Goal: Information Seeking & Learning: Learn about a topic

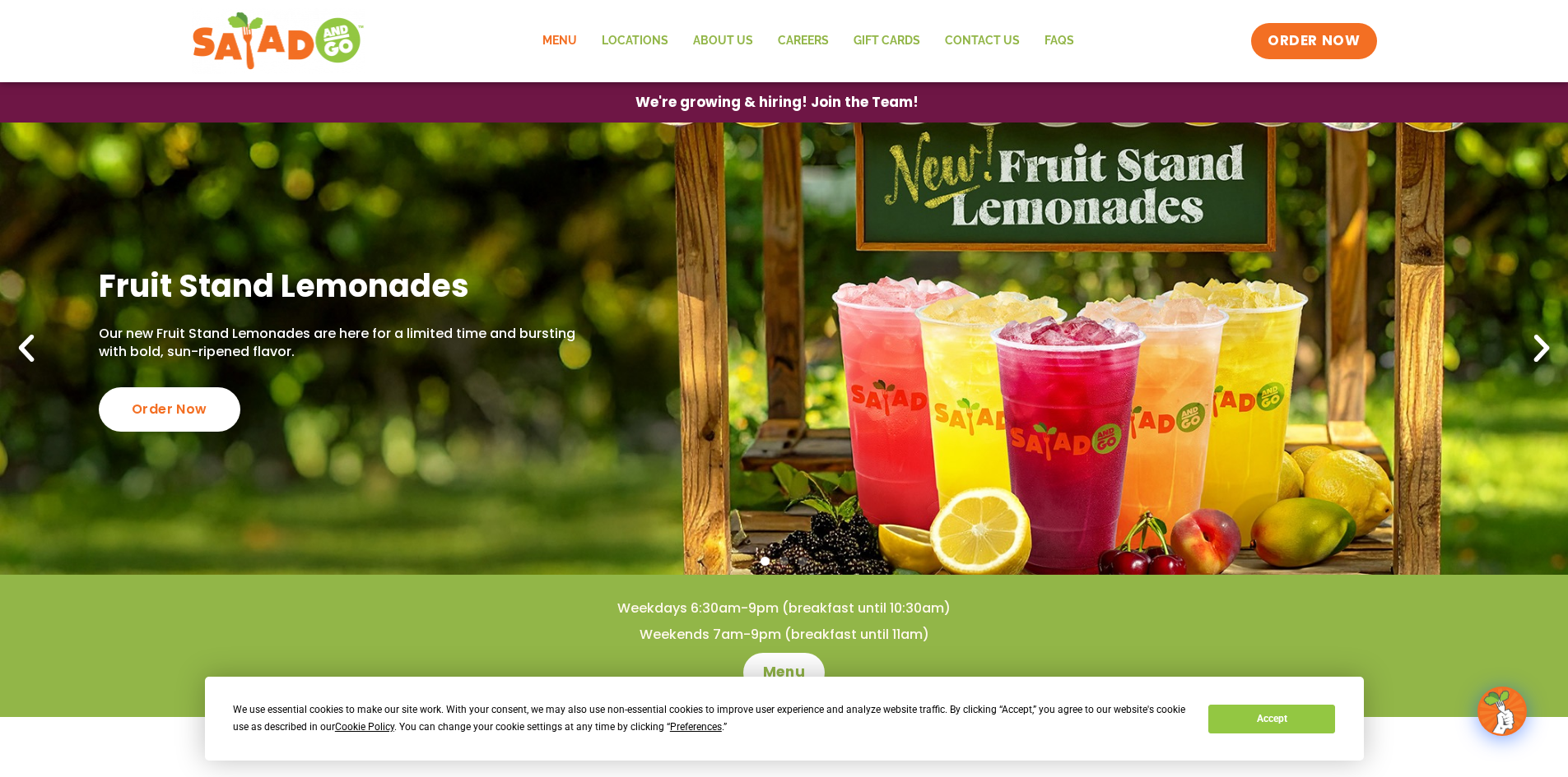
click at [536, 31] on link "Menu" at bounding box center [559, 41] width 59 height 37
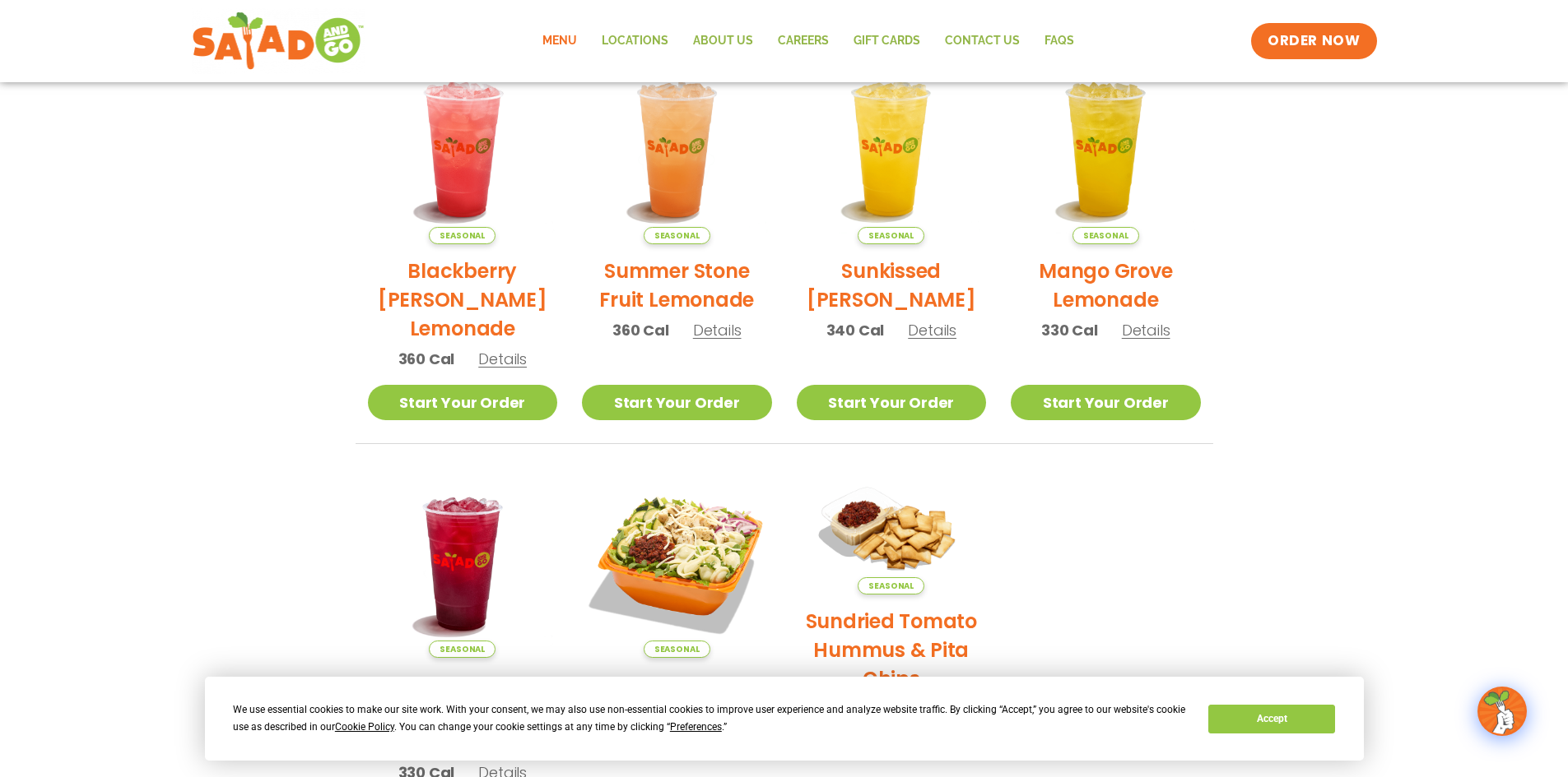
scroll to position [411, 0]
click at [1322, 731] on div "We use essential cookies to make our site work. With your consent, we may also …" at bounding box center [784, 718] width 1102 height 35
click at [1313, 722] on button "Accept" at bounding box center [1271, 719] width 126 height 29
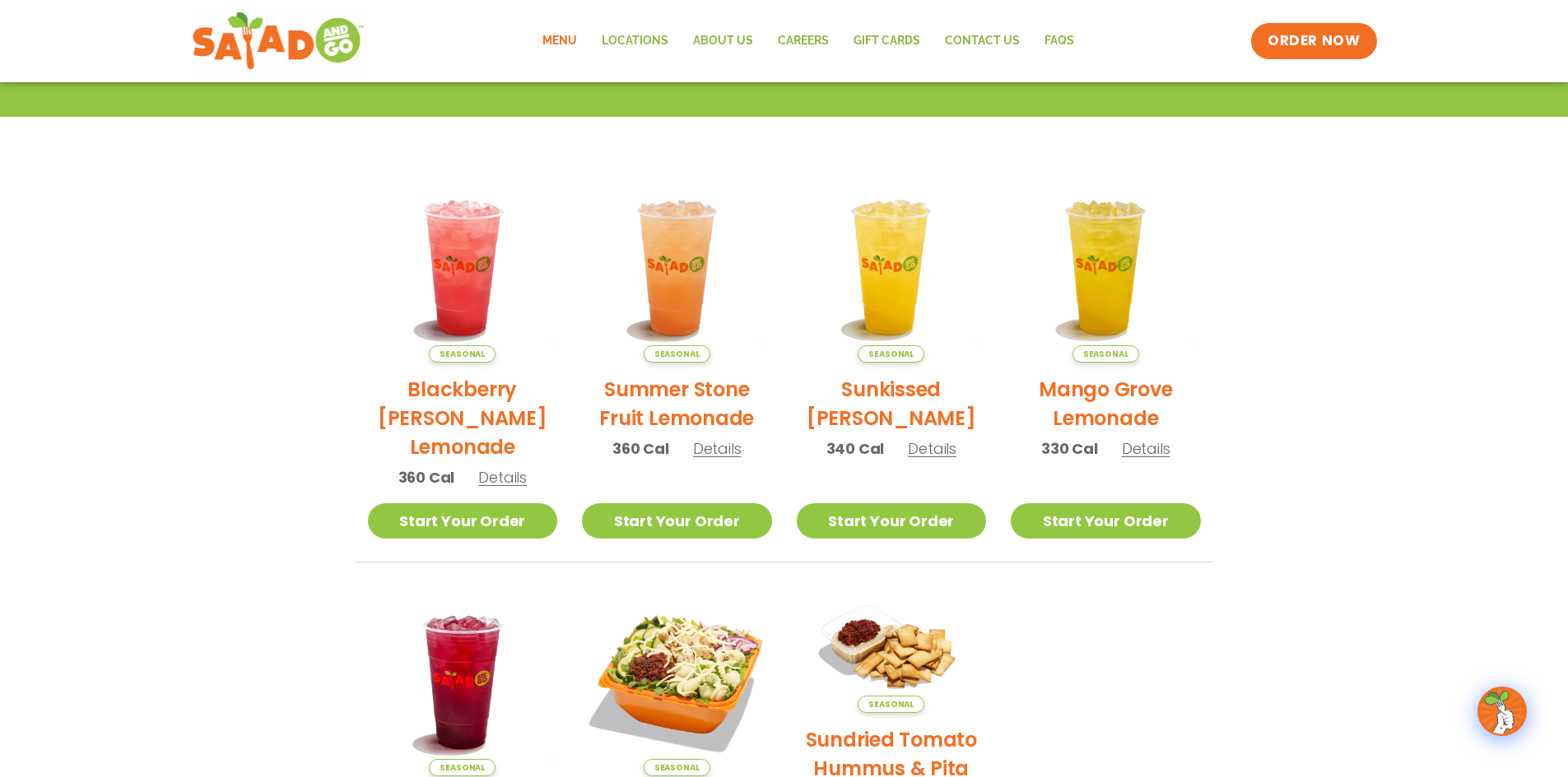
scroll to position [82, 0]
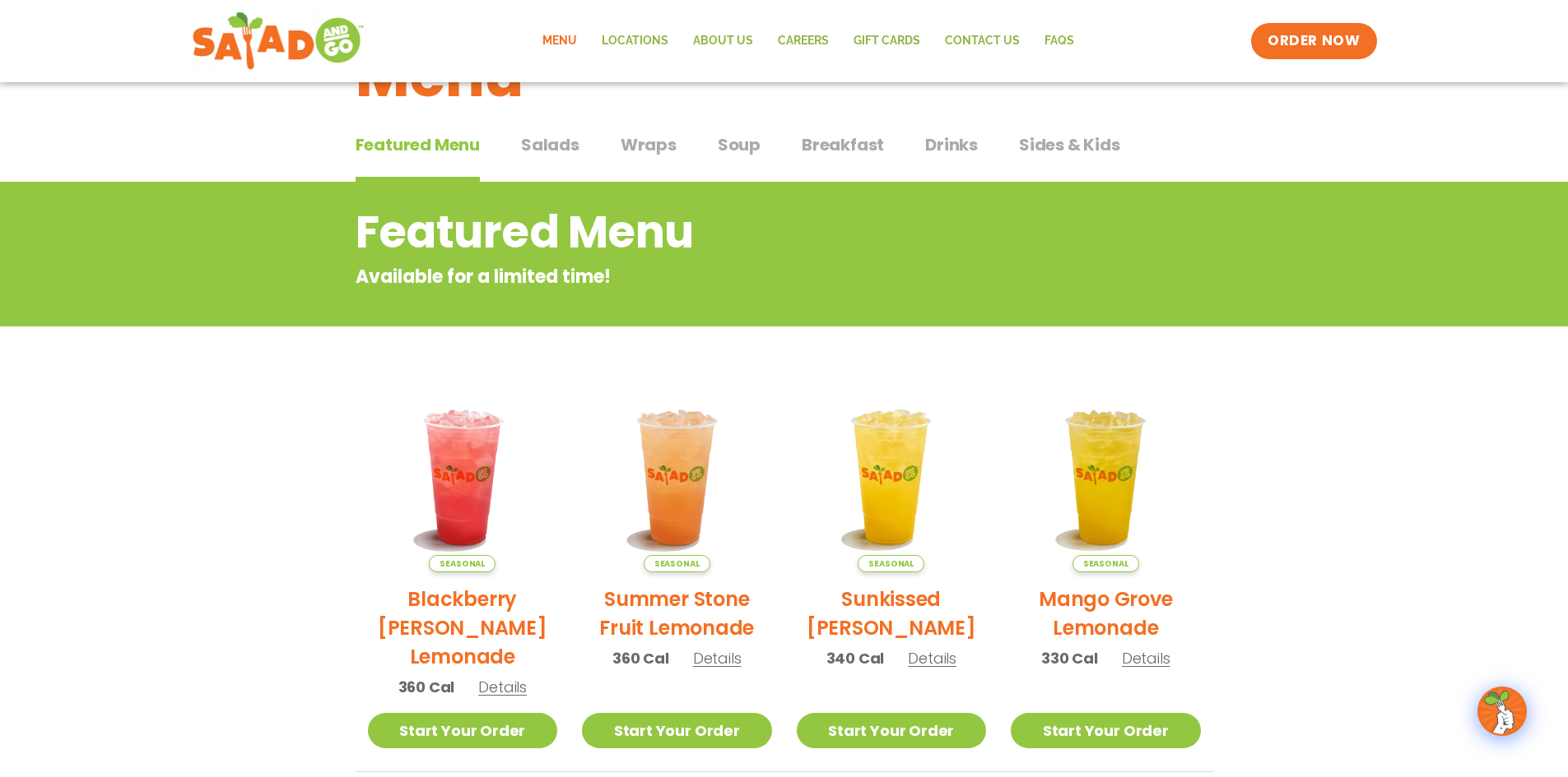
drag, startPoint x: 550, startPoint y: 150, endPoint x: 550, endPoint y: 159, distance: 9.0
click at [550, 159] on button "Salads Salads" at bounding box center [550, 158] width 58 height 50
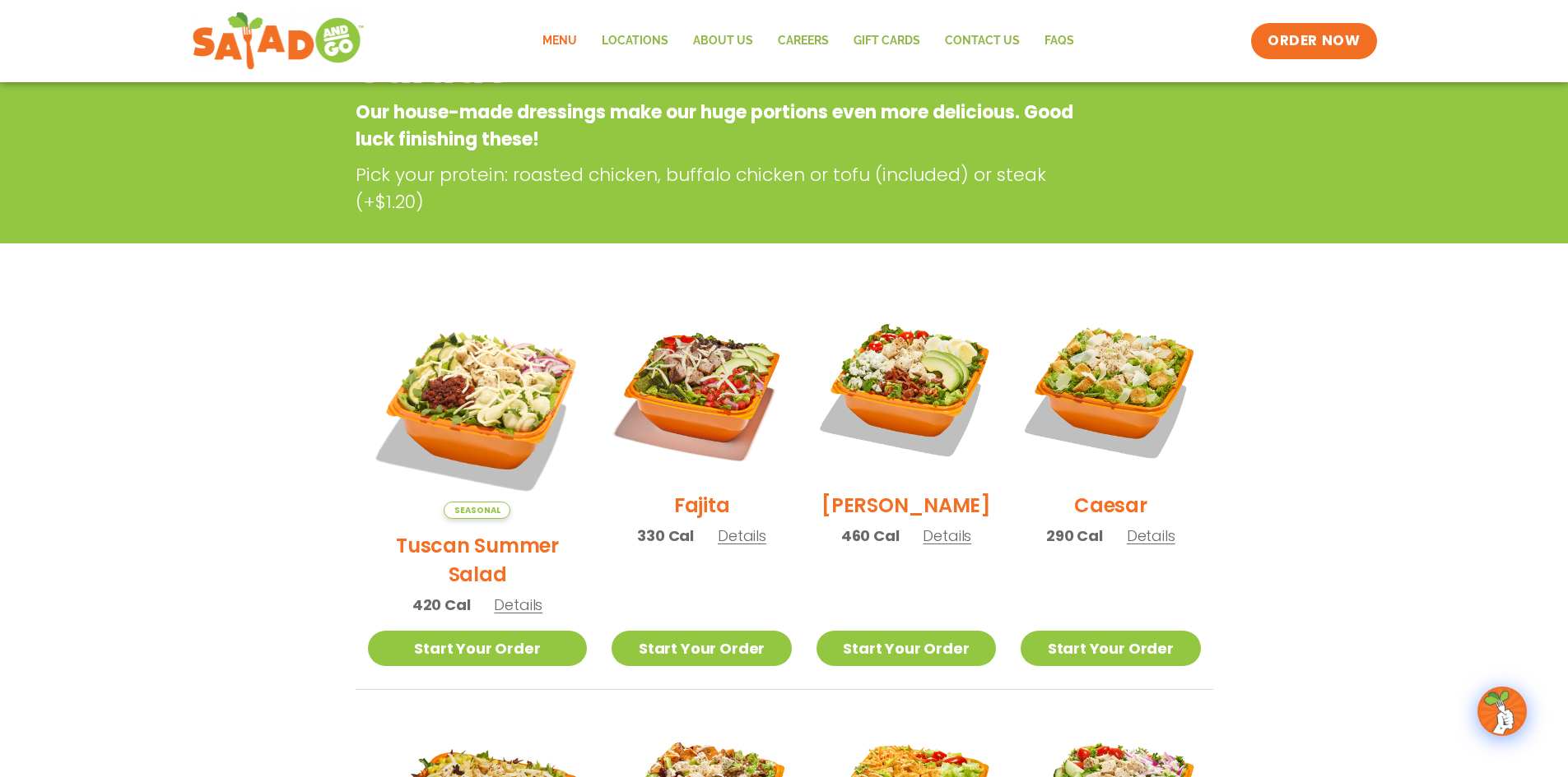
scroll to position [82, 0]
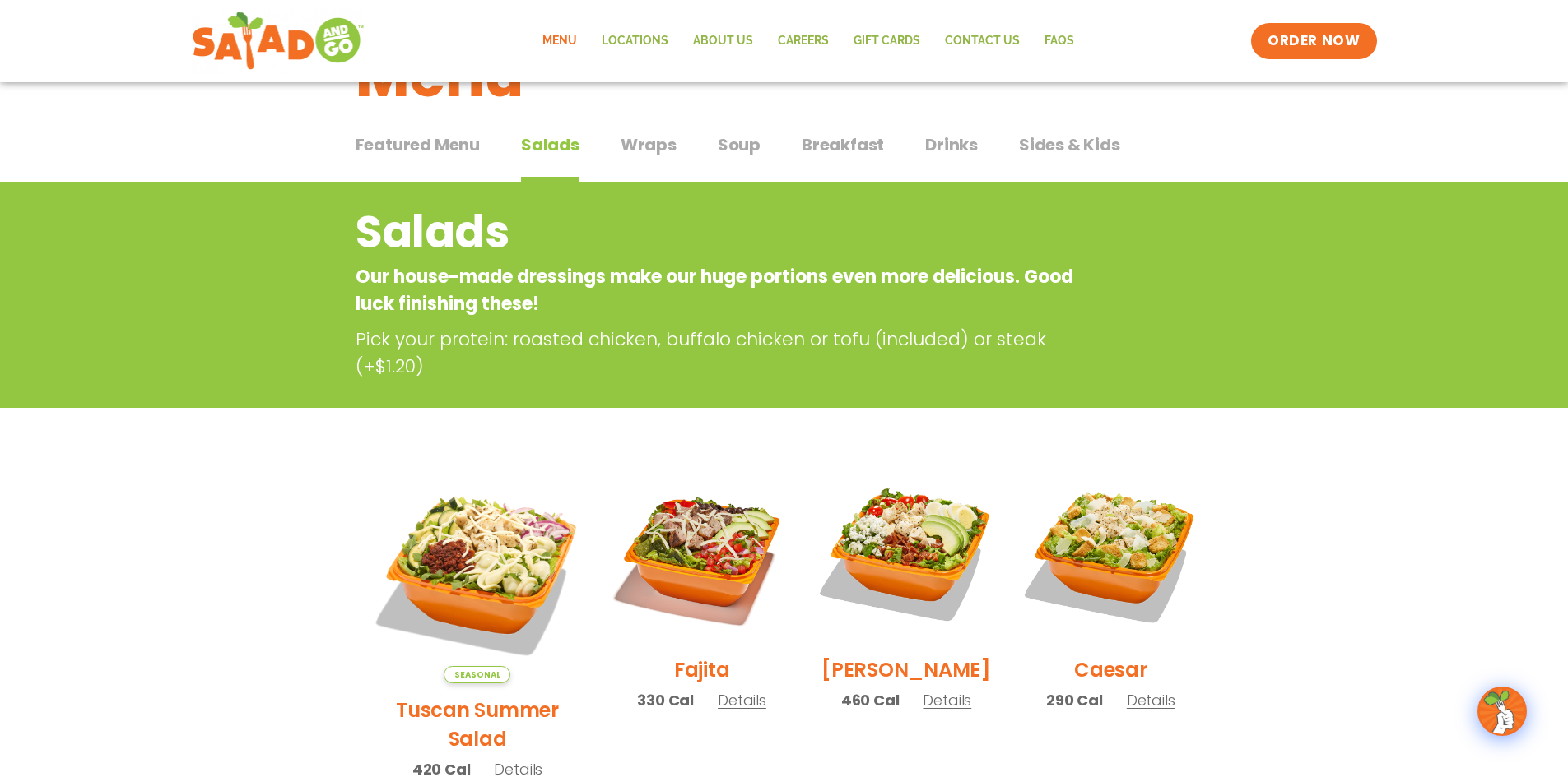
click at [648, 145] on span "Wraps" at bounding box center [648, 145] width 56 height 24
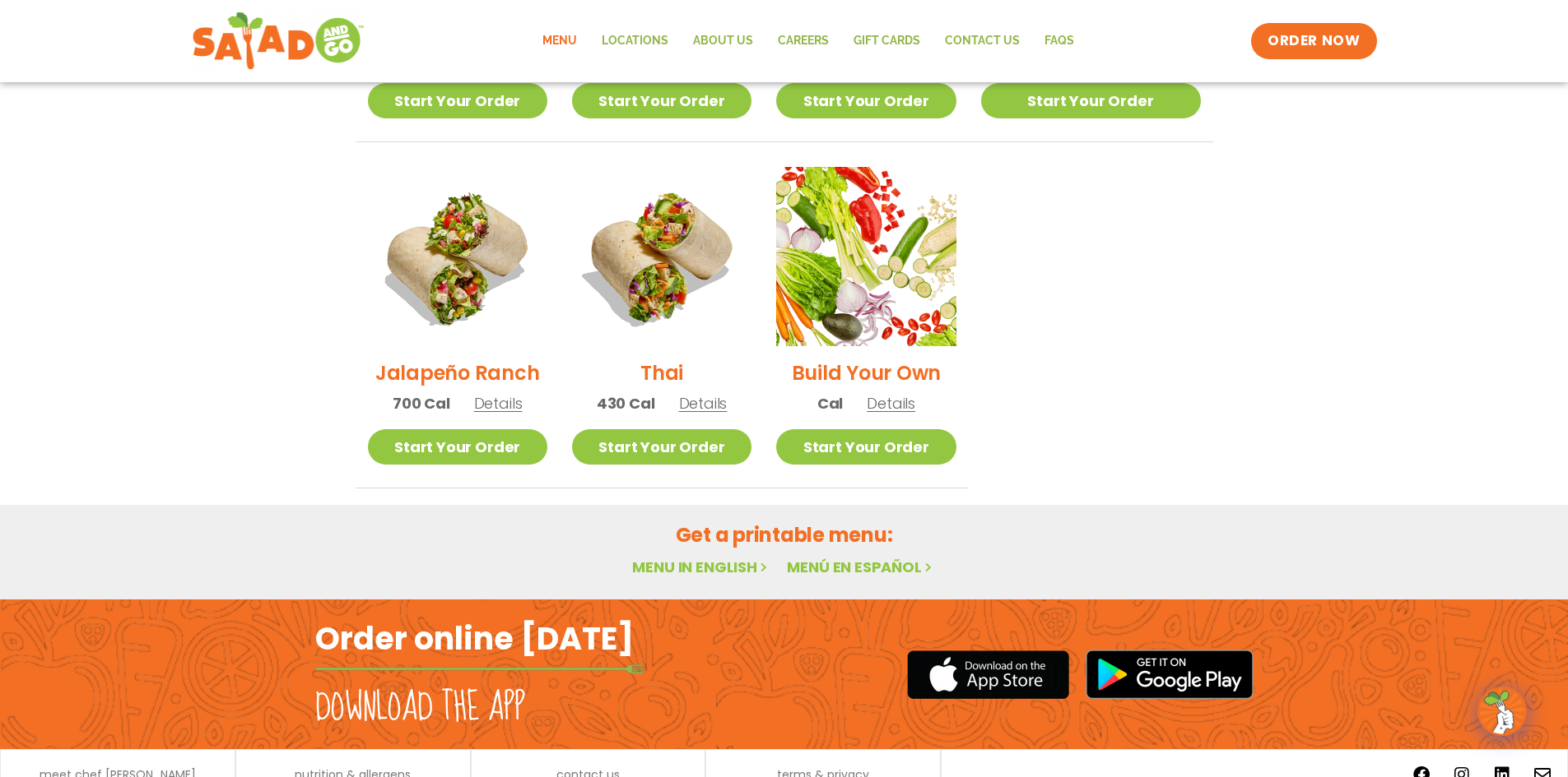
scroll to position [1152, 0]
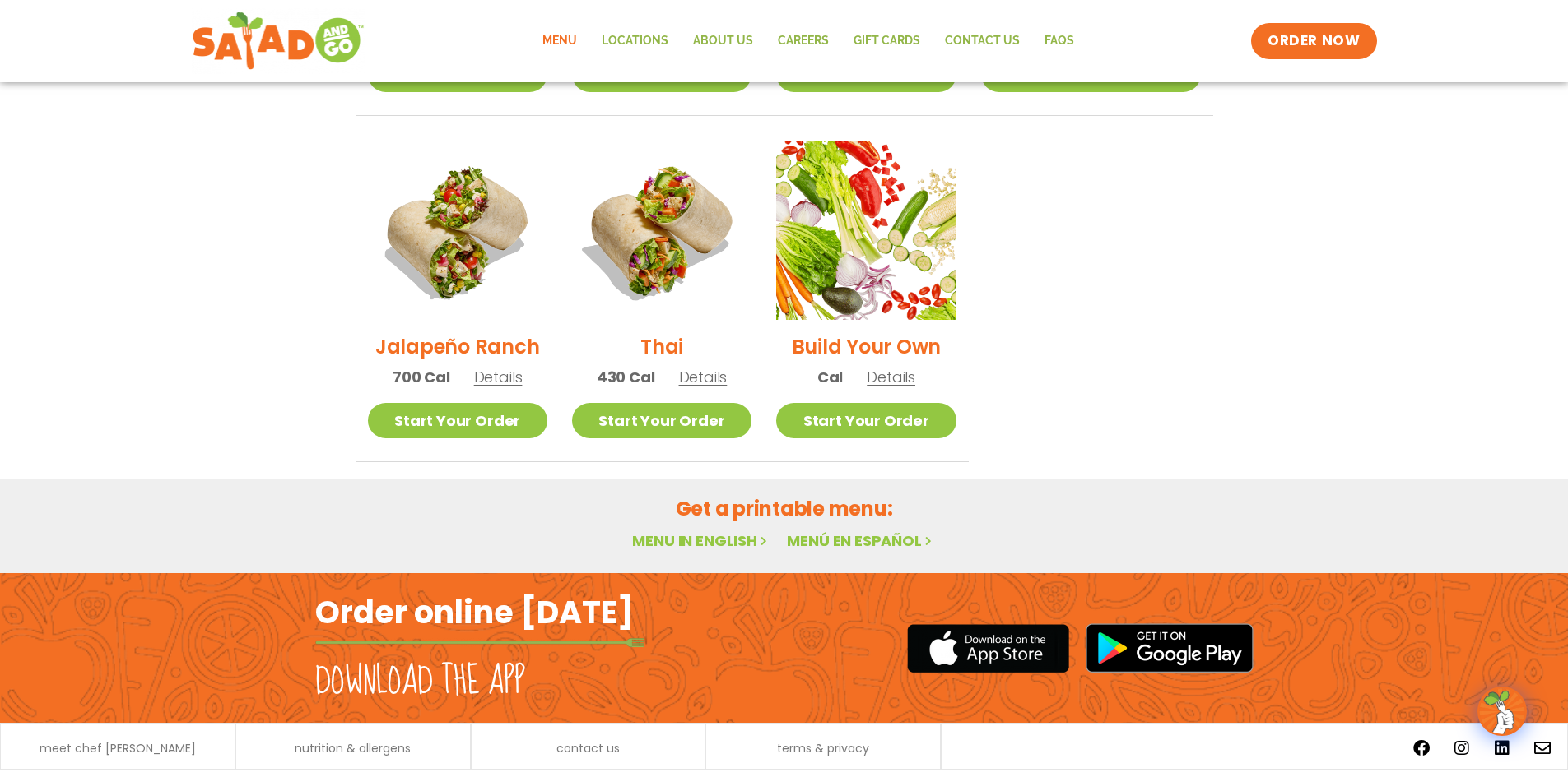
click at [742, 530] on link "Menu in English" at bounding box center [702, 540] width 138 height 21
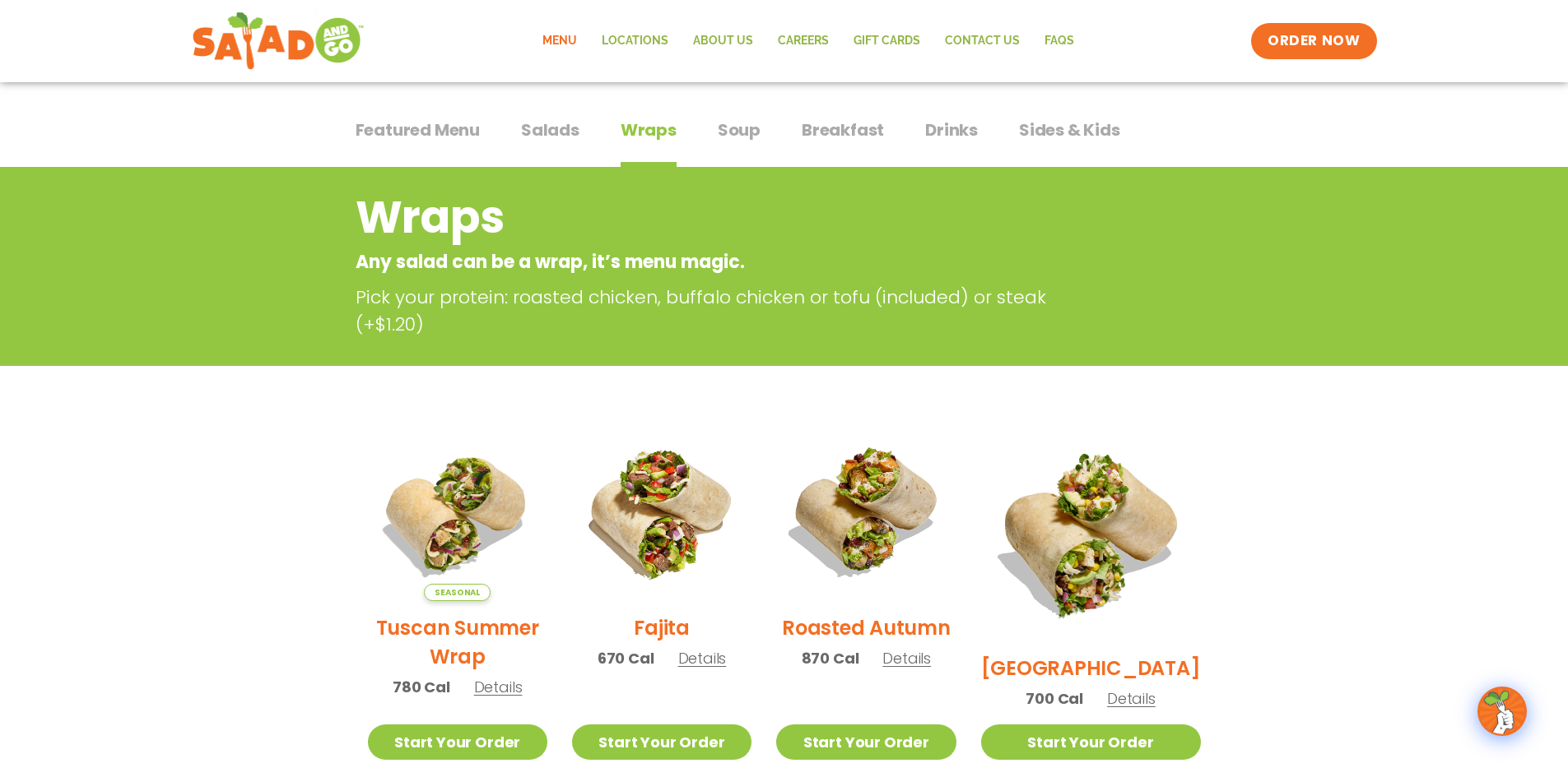
scroll to position [82, 0]
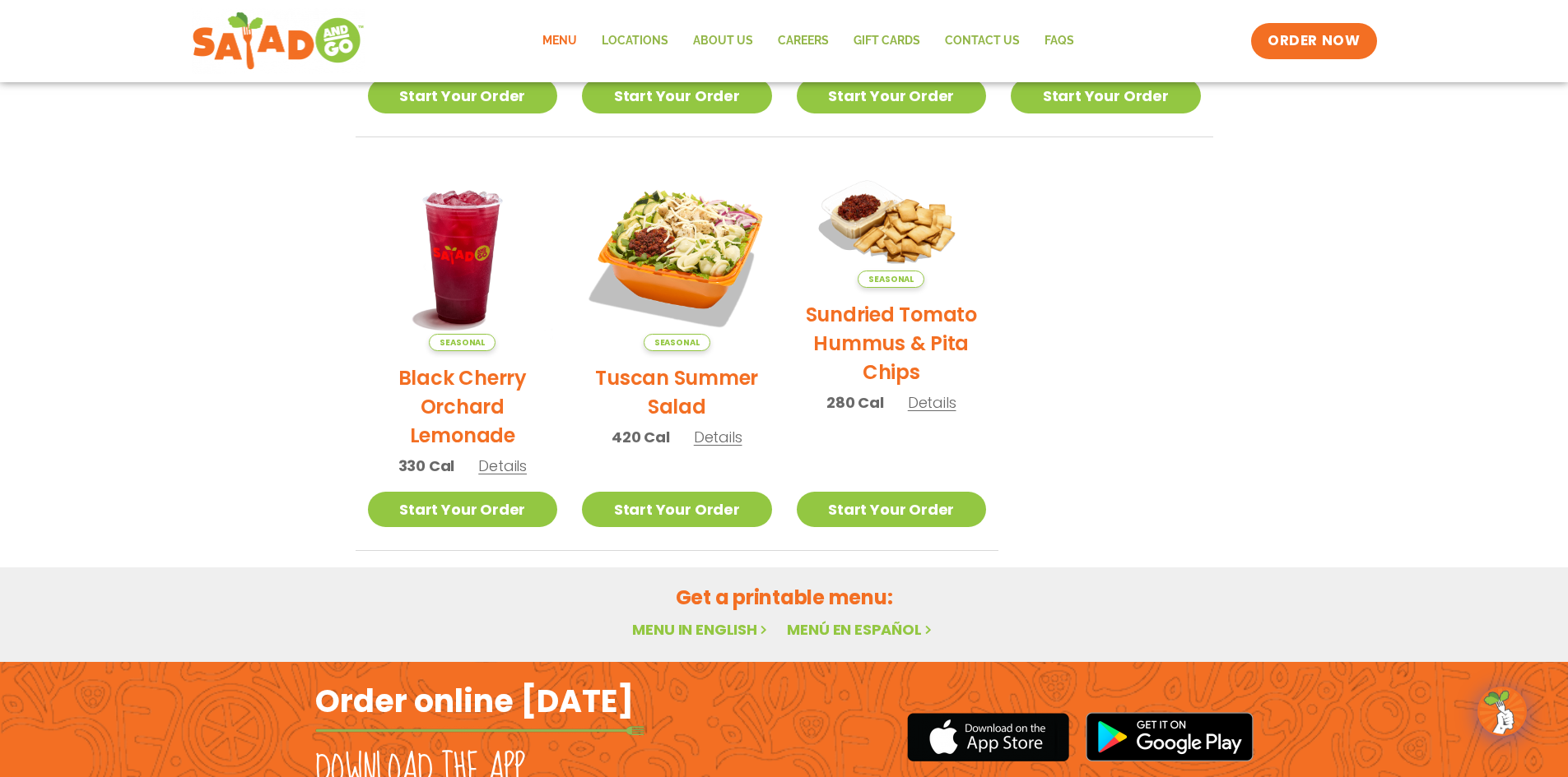
scroll to position [741, 0]
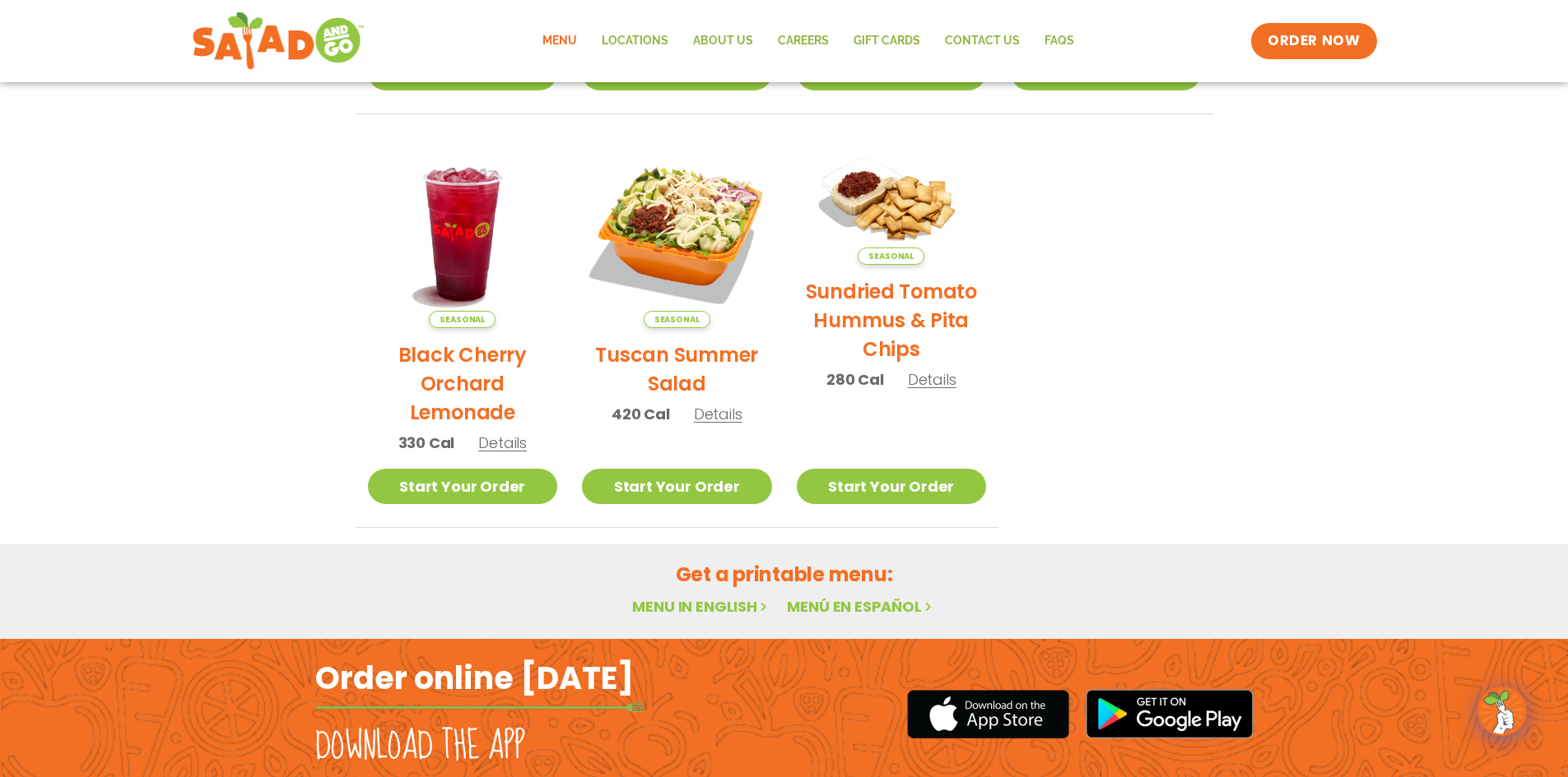
click at [730, 606] on link "Menu in English" at bounding box center [702, 607] width 138 height 21
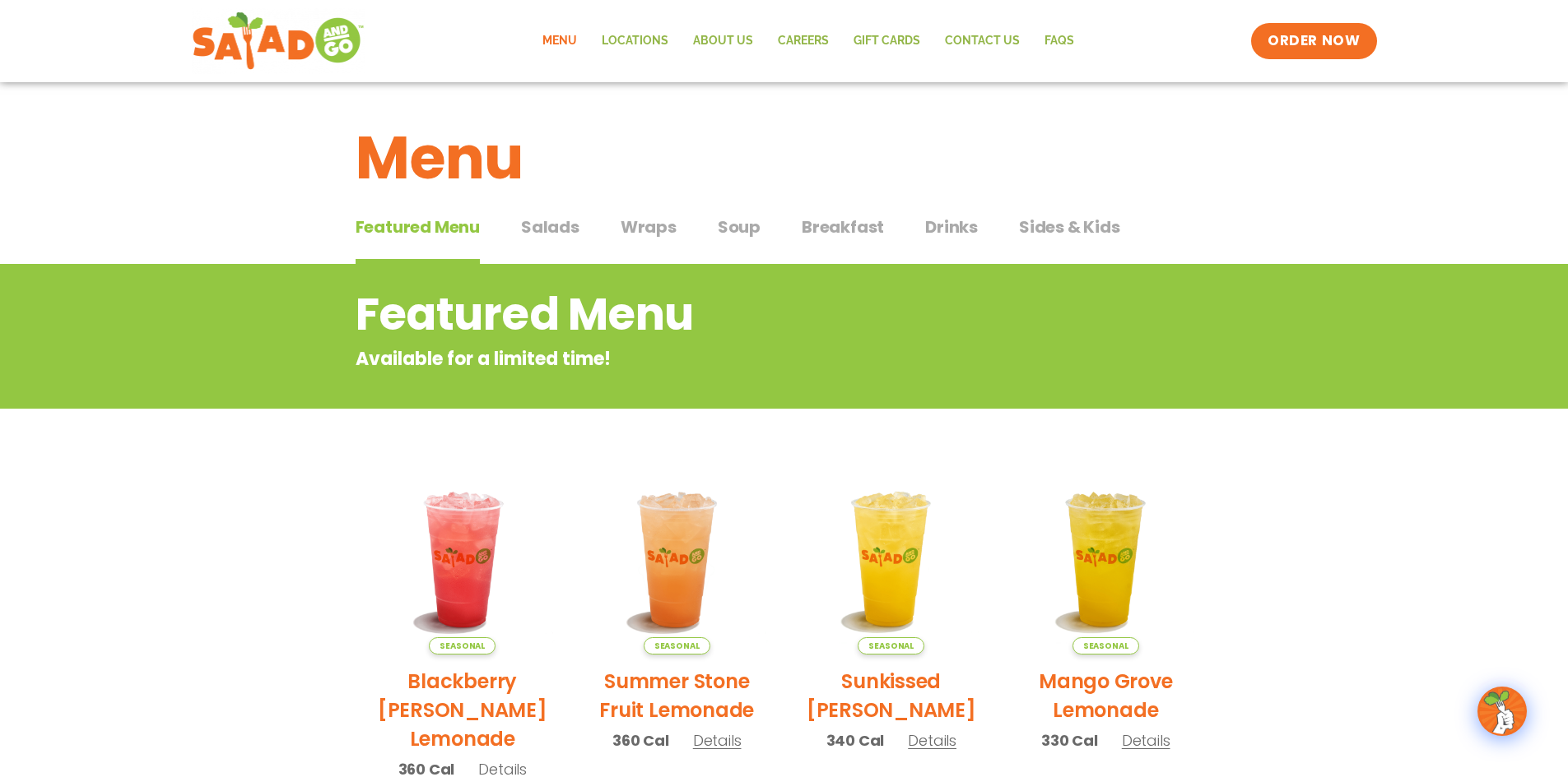
drag, startPoint x: 835, startPoint y: 216, endPoint x: 773, endPoint y: 234, distance: 64.6
click at [835, 216] on span "Breakfast" at bounding box center [843, 227] width 82 height 24
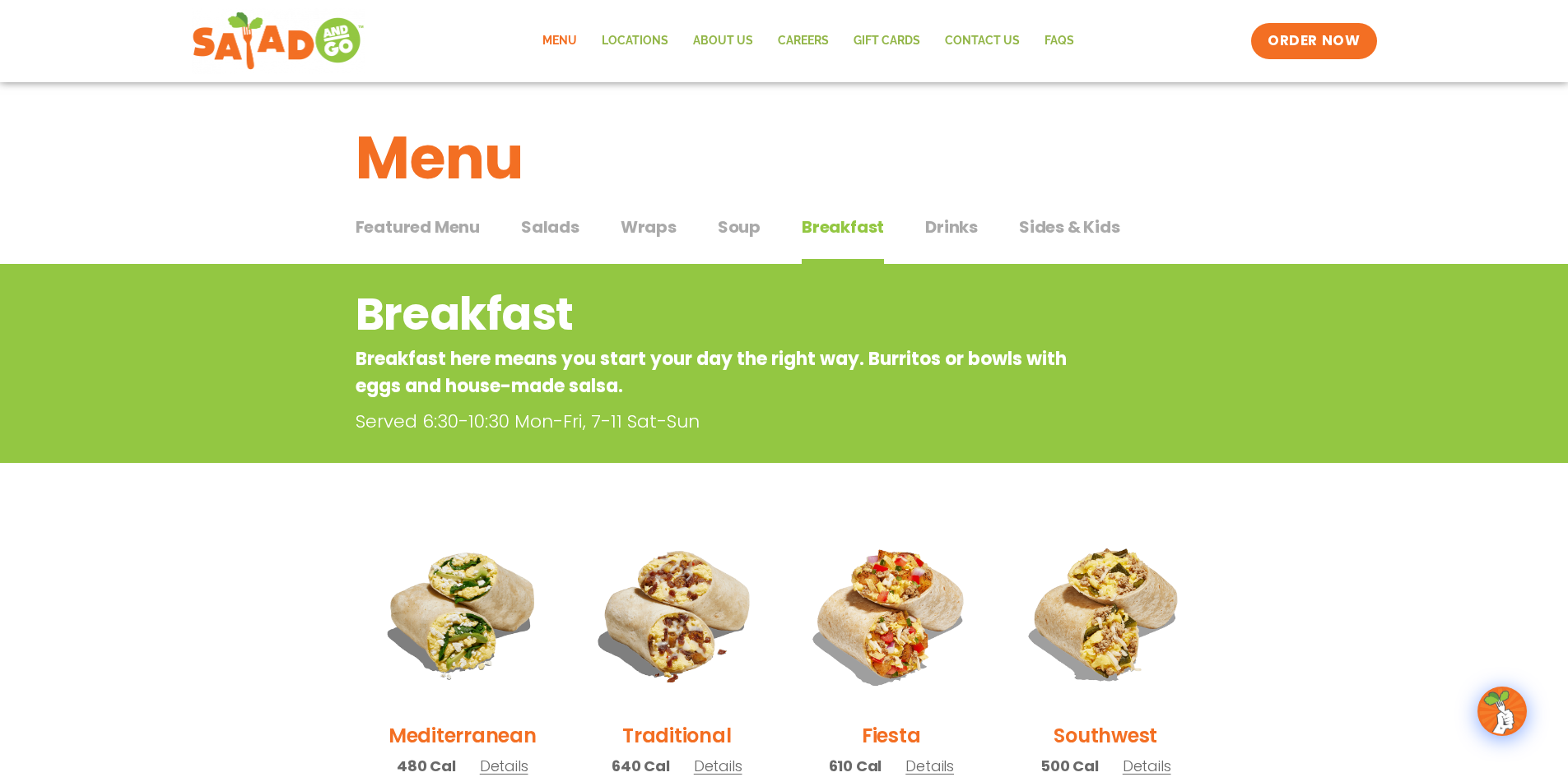
click at [719, 231] on span "Soup" at bounding box center [739, 227] width 43 height 24
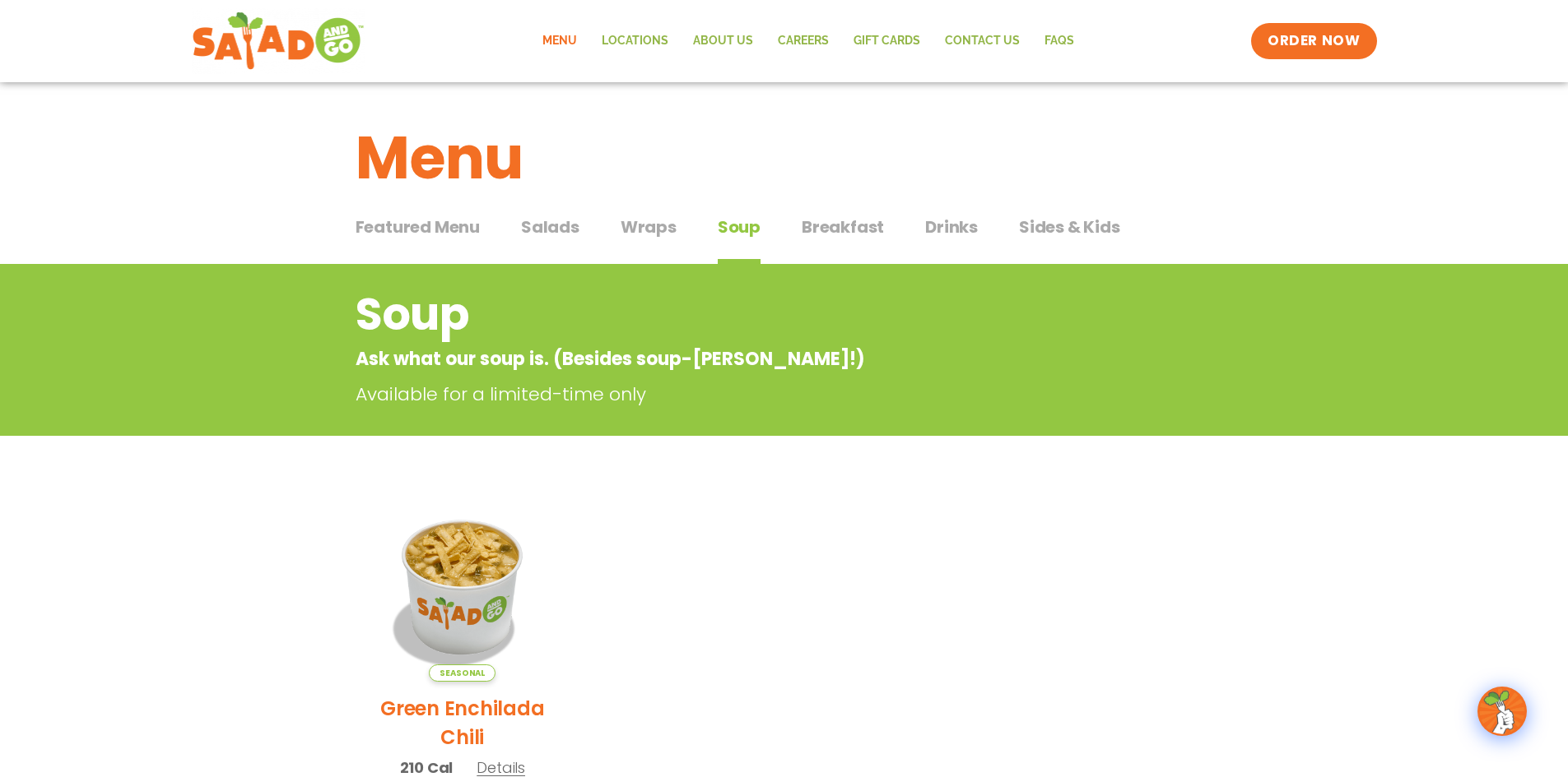
click at [826, 215] on span "Breakfast" at bounding box center [843, 227] width 82 height 24
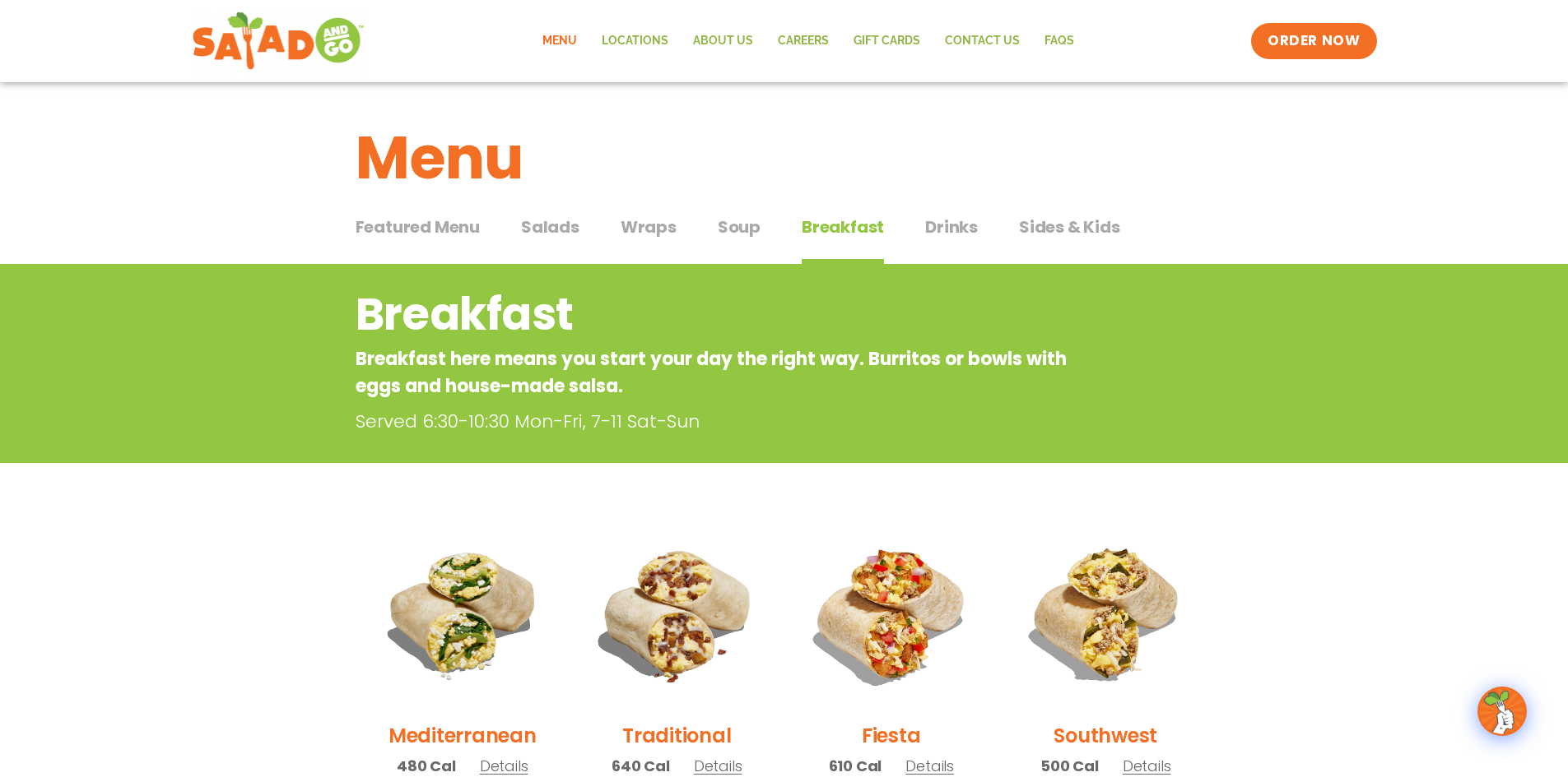
click at [731, 226] on span "Soup" at bounding box center [739, 227] width 43 height 24
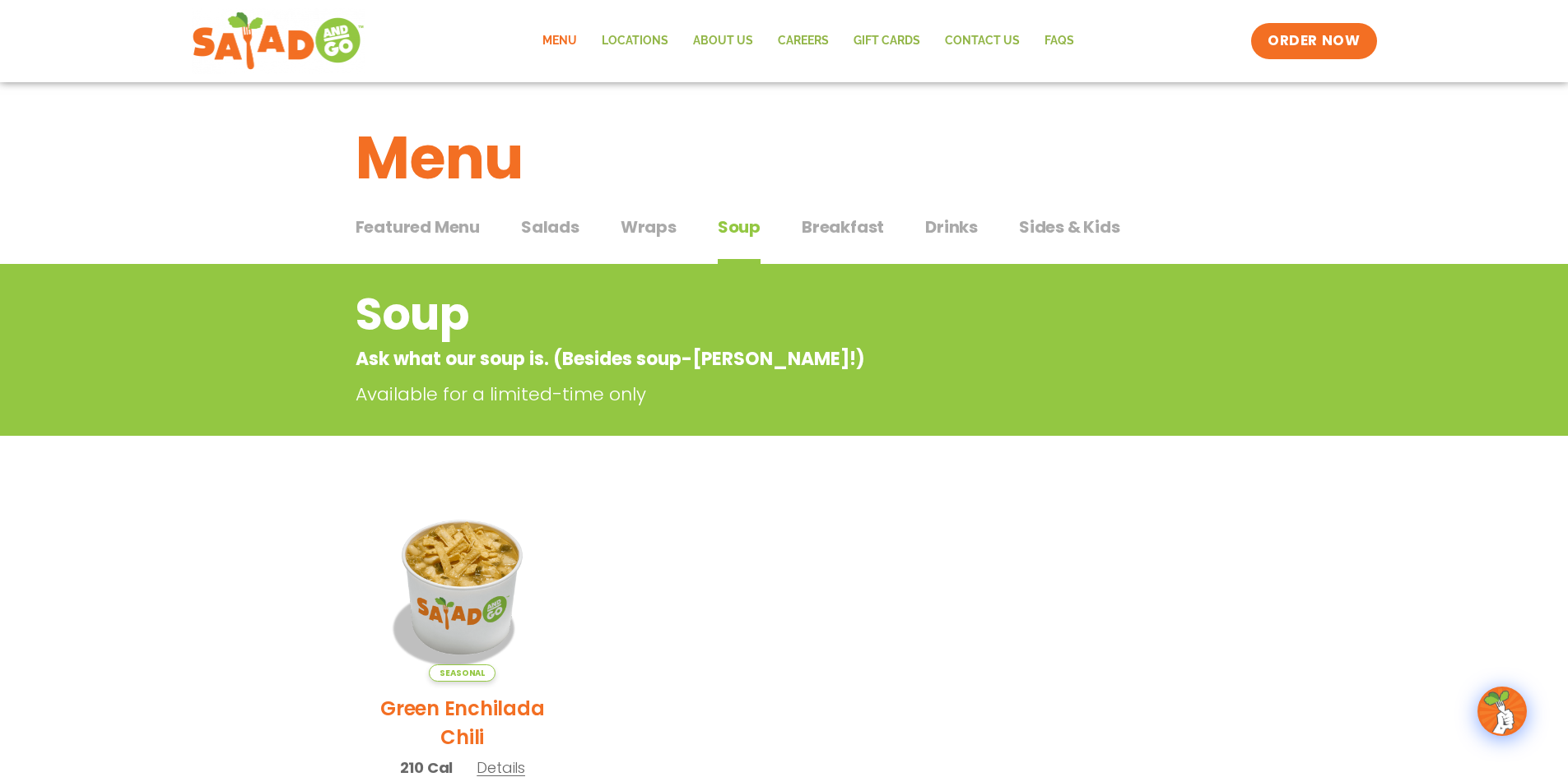
click at [835, 222] on span "Breakfast" at bounding box center [843, 227] width 82 height 24
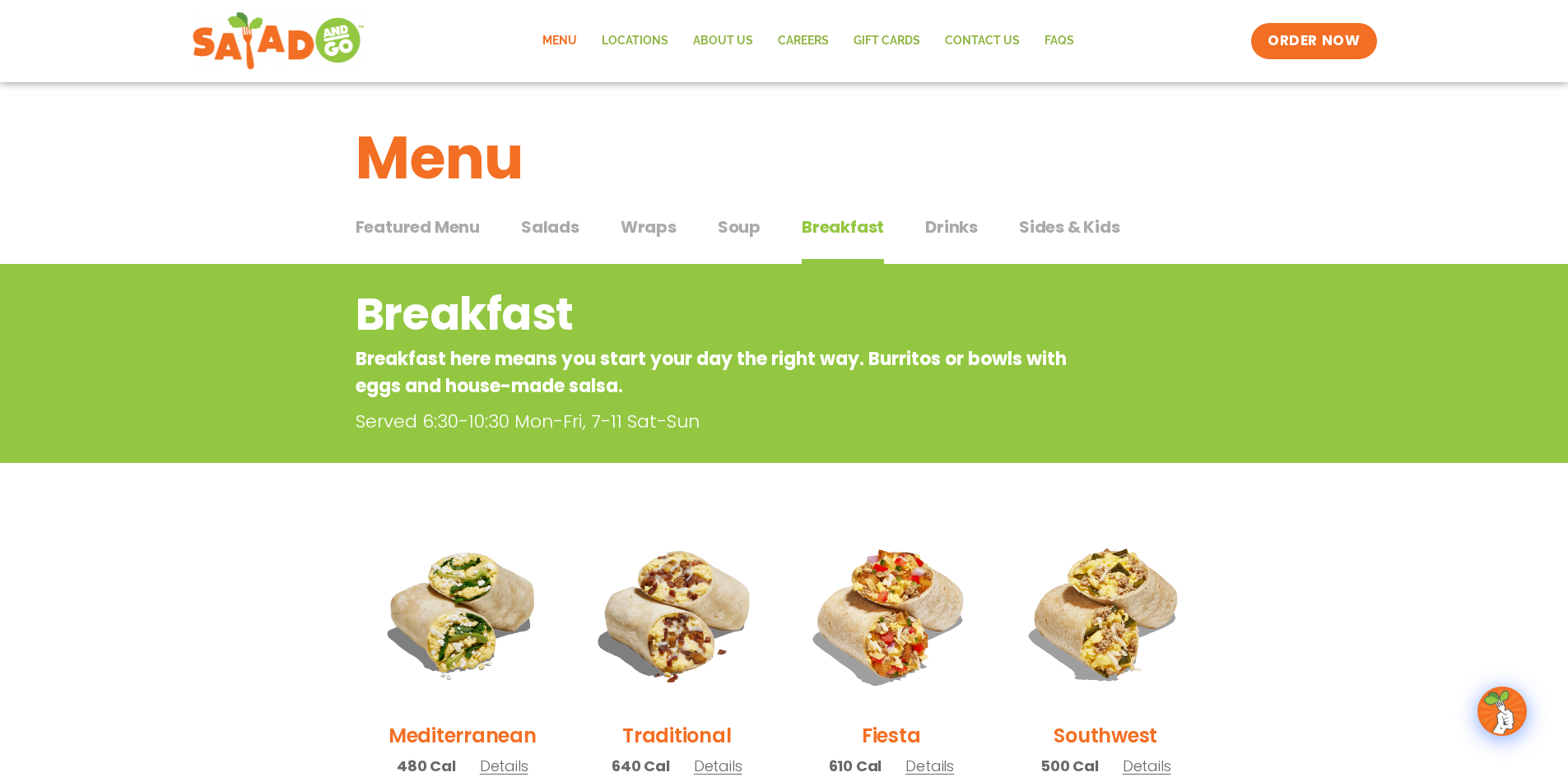
click at [965, 235] on span "Drinks" at bounding box center [951, 227] width 52 height 24
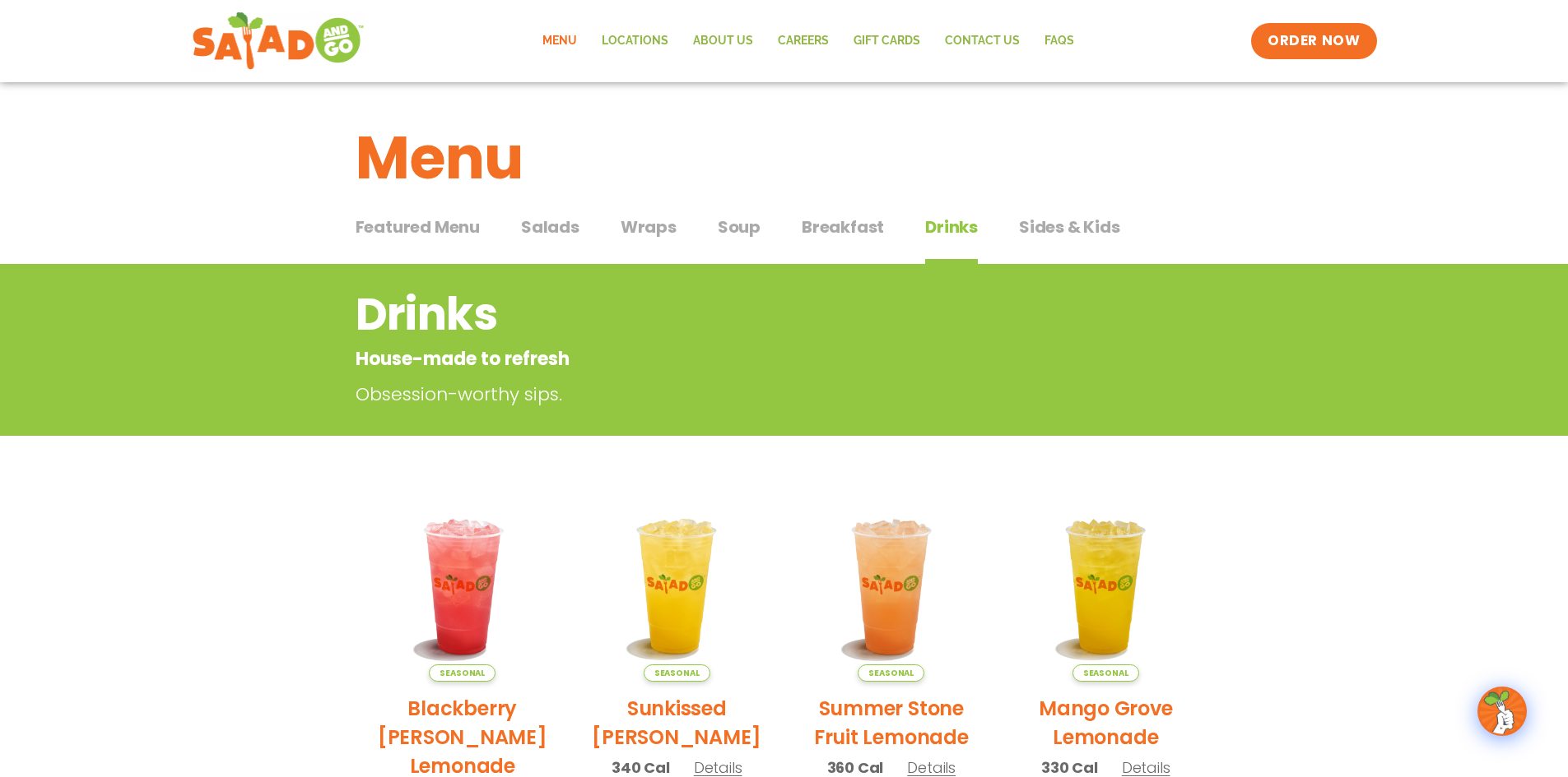
click at [1023, 223] on span "Sides & Kids" at bounding box center [1069, 227] width 101 height 24
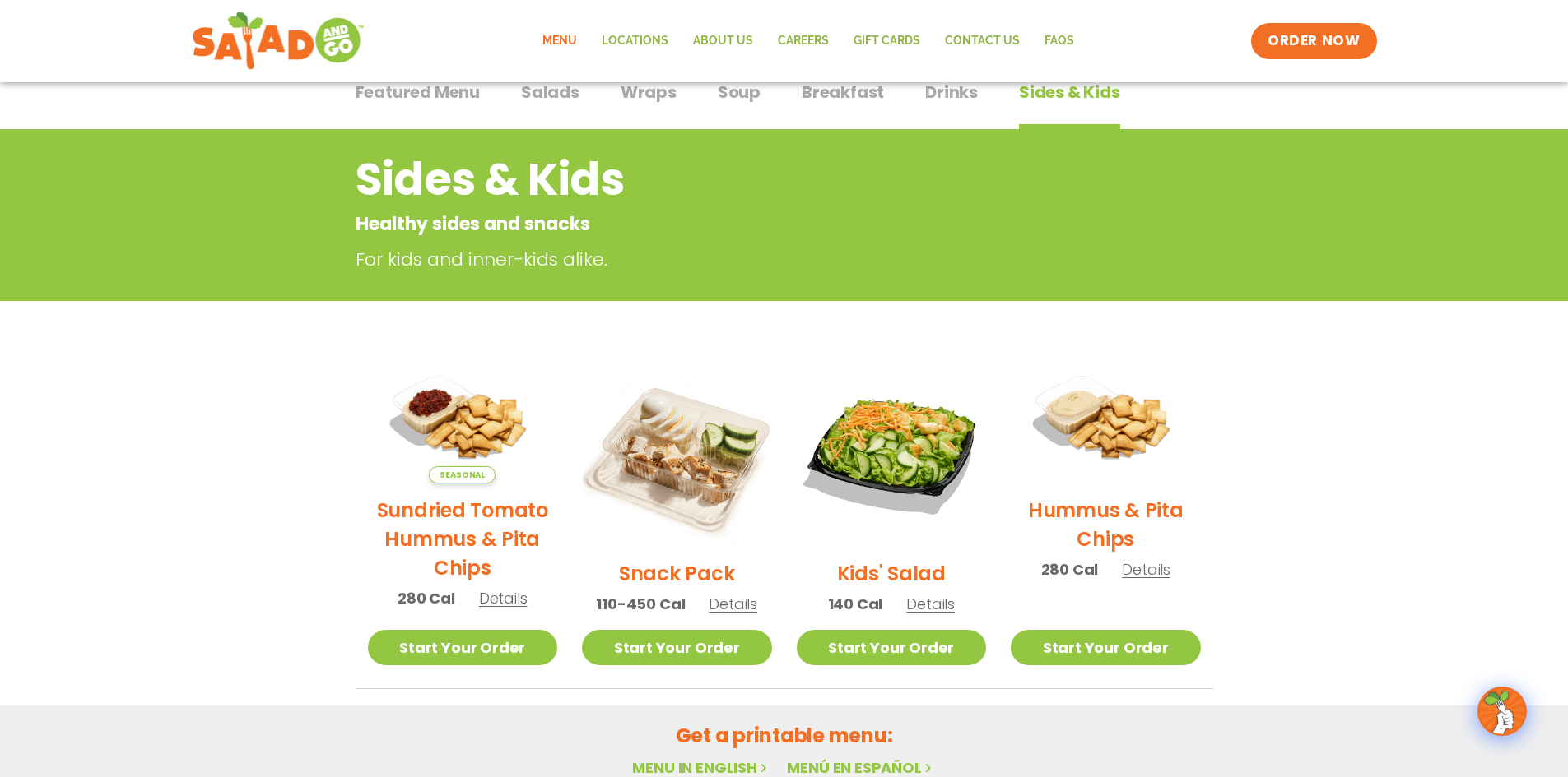
scroll to position [165, 0]
